Goal: Task Accomplishment & Management: Use online tool/utility

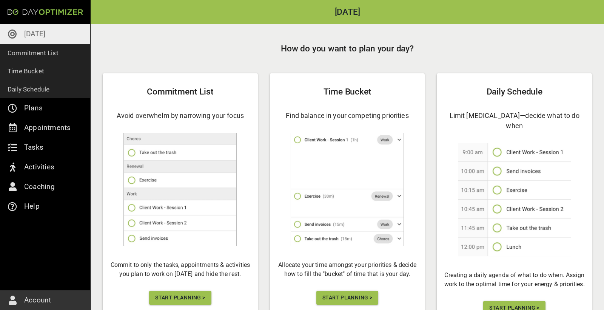
click at [185, 294] on span "Start Planning >" at bounding box center [180, 297] width 50 height 9
click at [189, 299] on span "Start Planning >" at bounding box center [180, 297] width 50 height 9
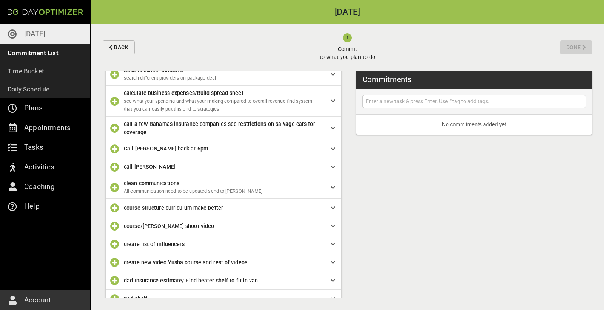
scroll to position [46, 0]
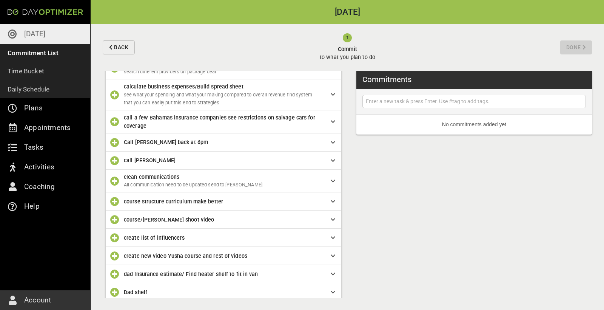
click at [115, 120] on icon "button" at bounding box center [114, 121] width 9 height 9
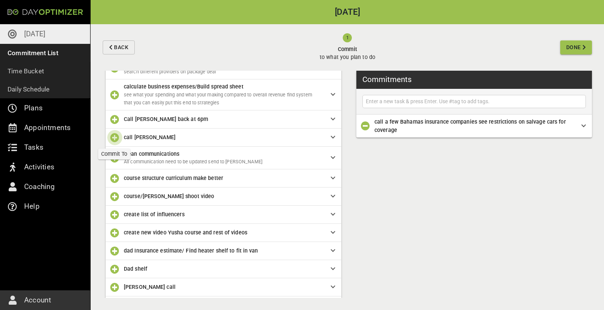
click at [114, 134] on icon "button" at bounding box center [114, 137] width 9 height 9
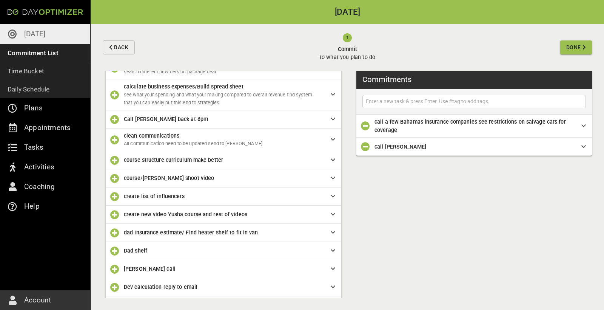
click at [116, 138] on icon "button" at bounding box center [114, 139] width 9 height 9
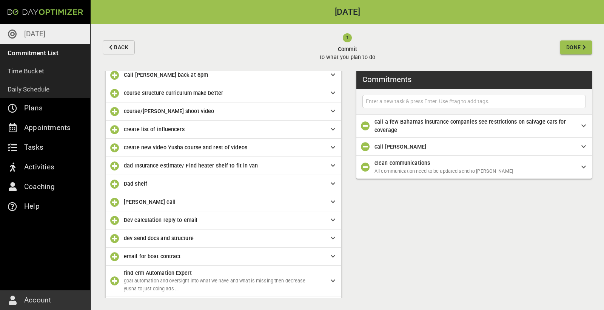
scroll to position [96, 0]
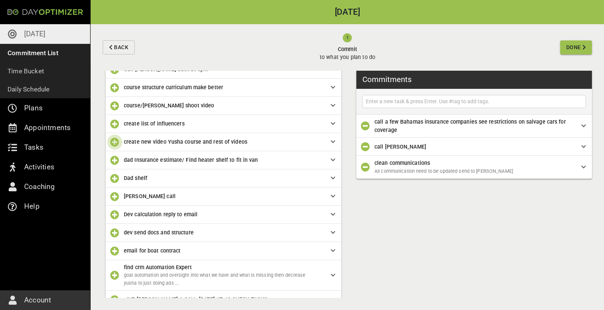
click at [116, 139] on icon "button" at bounding box center [114, 141] width 9 height 9
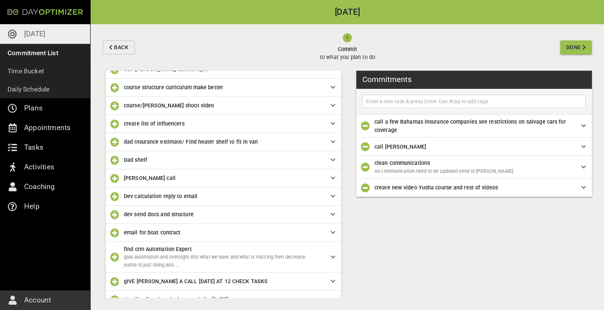
click at [112, 158] on icon "button" at bounding box center [114, 160] width 9 height 9
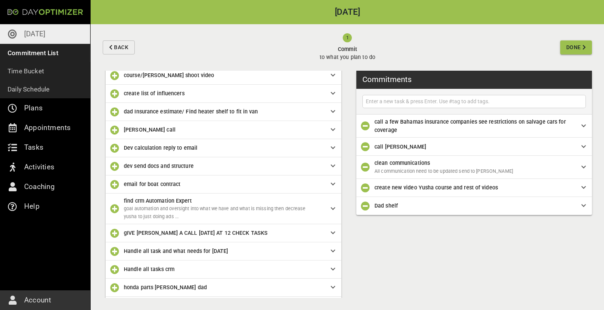
scroll to position [129, 0]
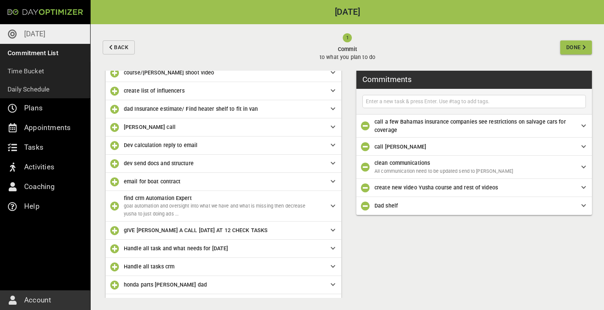
click at [118, 126] on icon "button" at bounding box center [114, 127] width 9 height 9
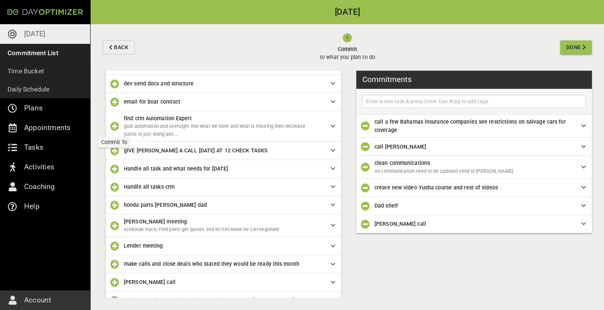
scroll to position [195, 0]
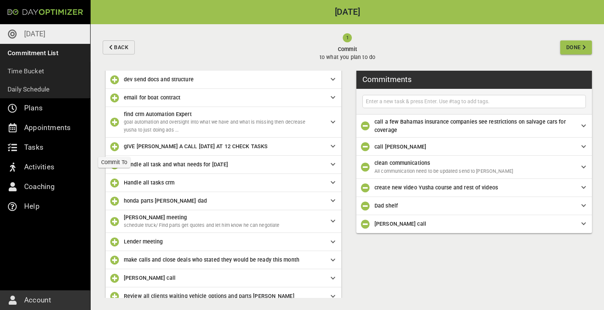
click at [116, 144] on icon "button" at bounding box center [114, 146] width 9 height 9
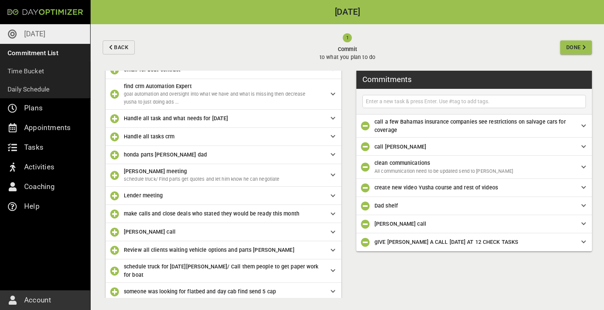
scroll to position [227, 0]
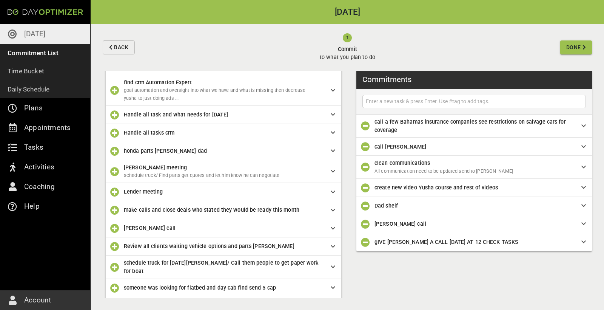
click at [116, 132] on icon "button" at bounding box center [114, 132] width 9 height 9
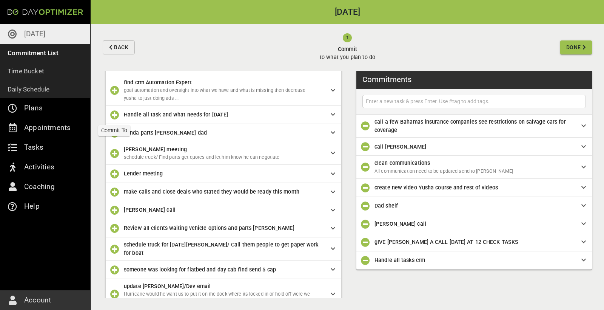
click at [114, 112] on icon "button" at bounding box center [114, 114] width 9 height 9
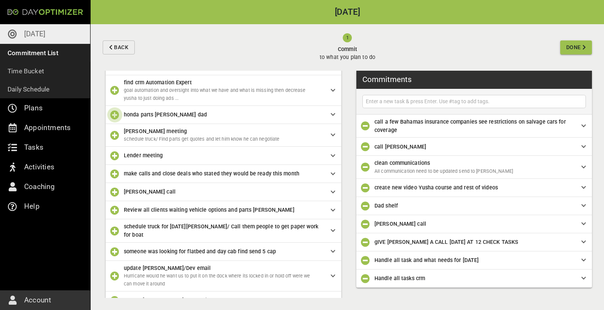
click at [114, 113] on icon "button" at bounding box center [114, 114] width 9 height 9
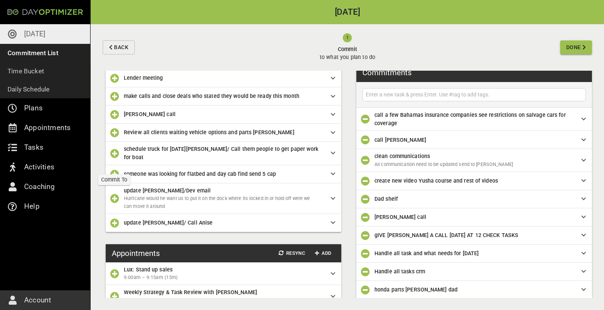
scroll to position [293, 0]
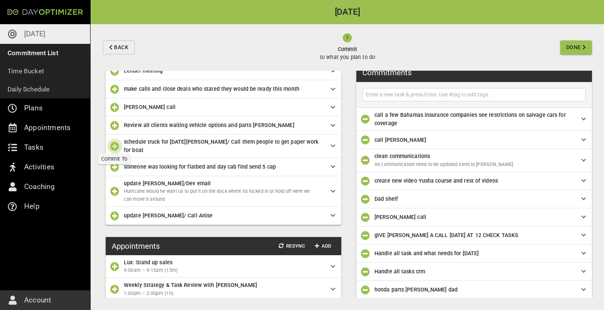
click at [114, 142] on icon "button" at bounding box center [114, 146] width 9 height 9
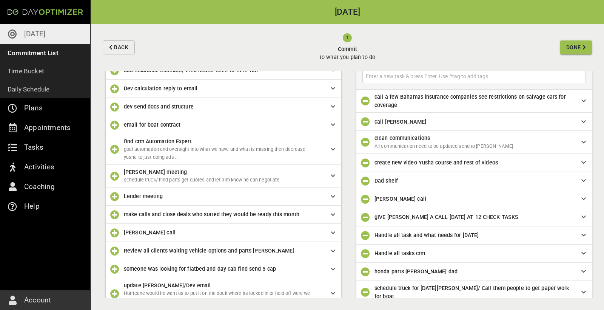
scroll to position [161, 0]
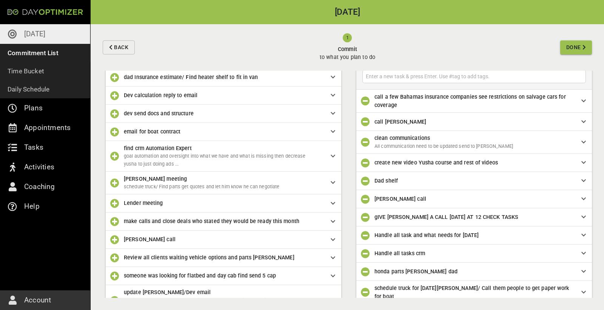
click at [115, 220] on icon "button" at bounding box center [114, 221] width 9 height 9
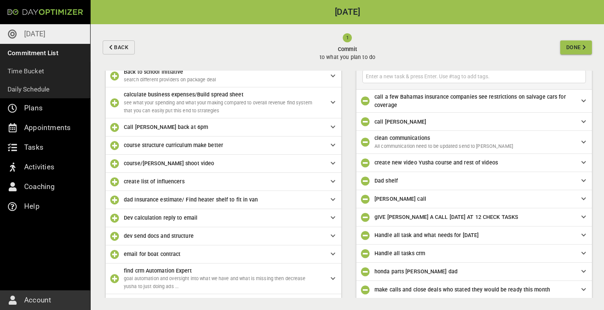
scroll to position [37, 0]
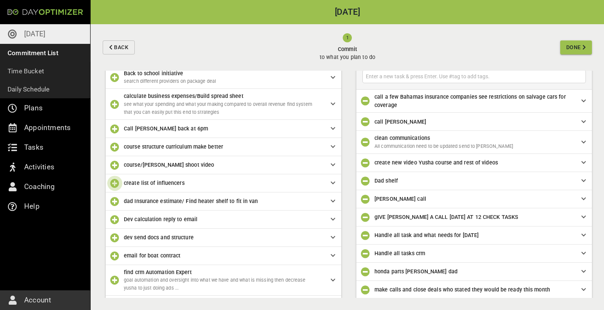
click at [116, 180] on icon "button" at bounding box center [114, 183] width 9 height 9
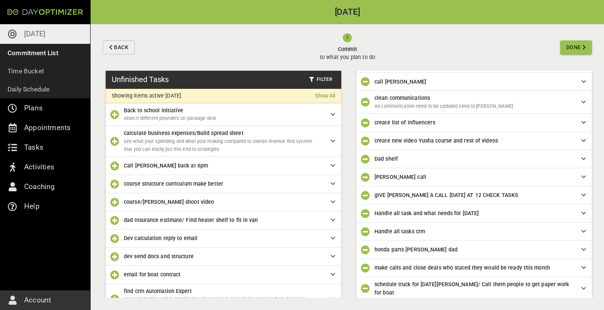
scroll to position [64, 0]
